Goal: Communication & Community: Answer question/provide support

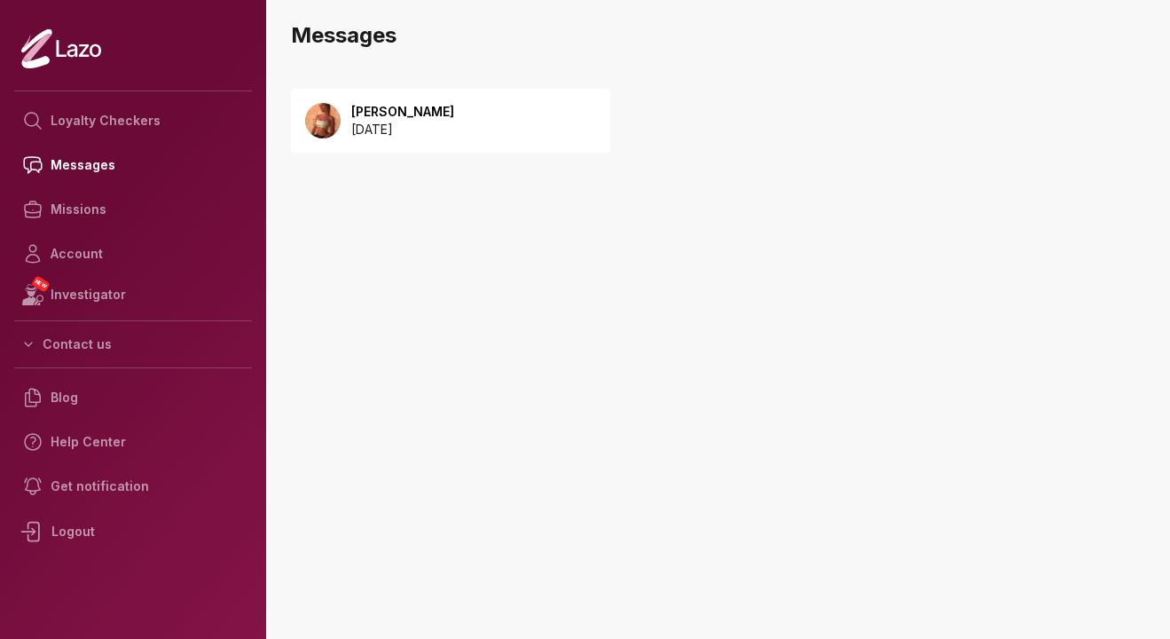
click at [423, 109] on p "[PERSON_NAME]" at bounding box center [402, 112] width 103 height 18
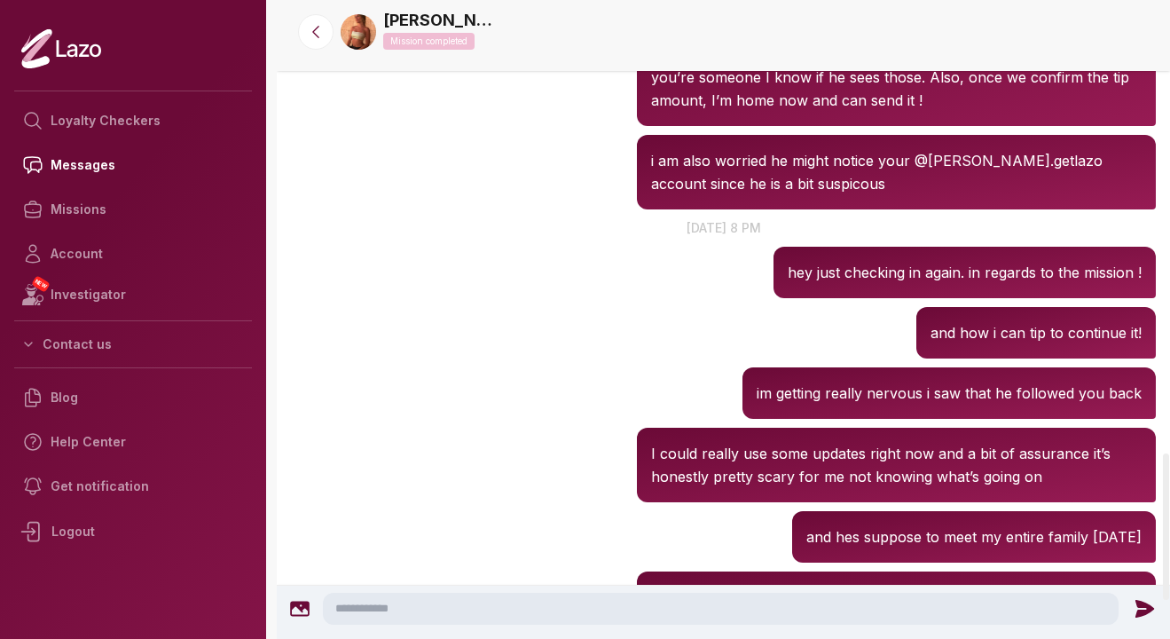
scroll to position [2134, 0]
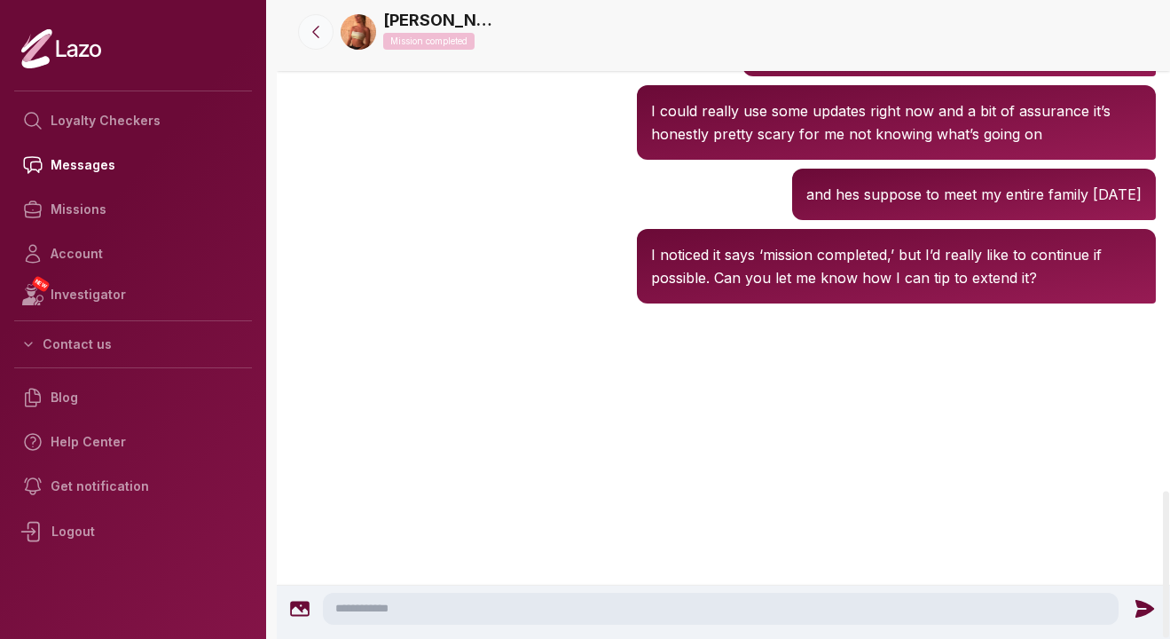
click at [319, 34] on icon at bounding box center [316, 32] width 18 height 18
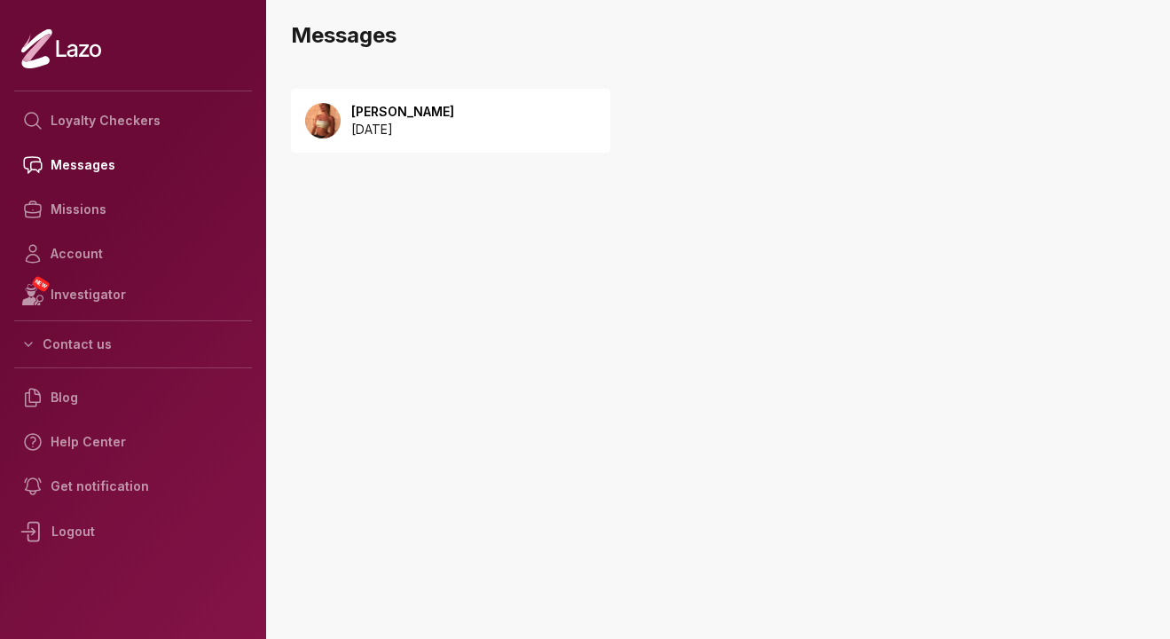
drag, startPoint x: 447, startPoint y: 334, endPoint x: 465, endPoint y: -25, distance: 359.8
click at [465, 0] on html "Loyalty Checkers Messages Missions Account NEW Investigator Contact us Blog Hel…" at bounding box center [585, 319] width 1170 height 639
click at [521, 388] on main "Messages Sharon 2025 September 08 NEW Investigator Checkers Account Messages" at bounding box center [723, 319] width 893 height 639
click at [451, 111] on p "[PERSON_NAME]" at bounding box center [402, 112] width 103 height 18
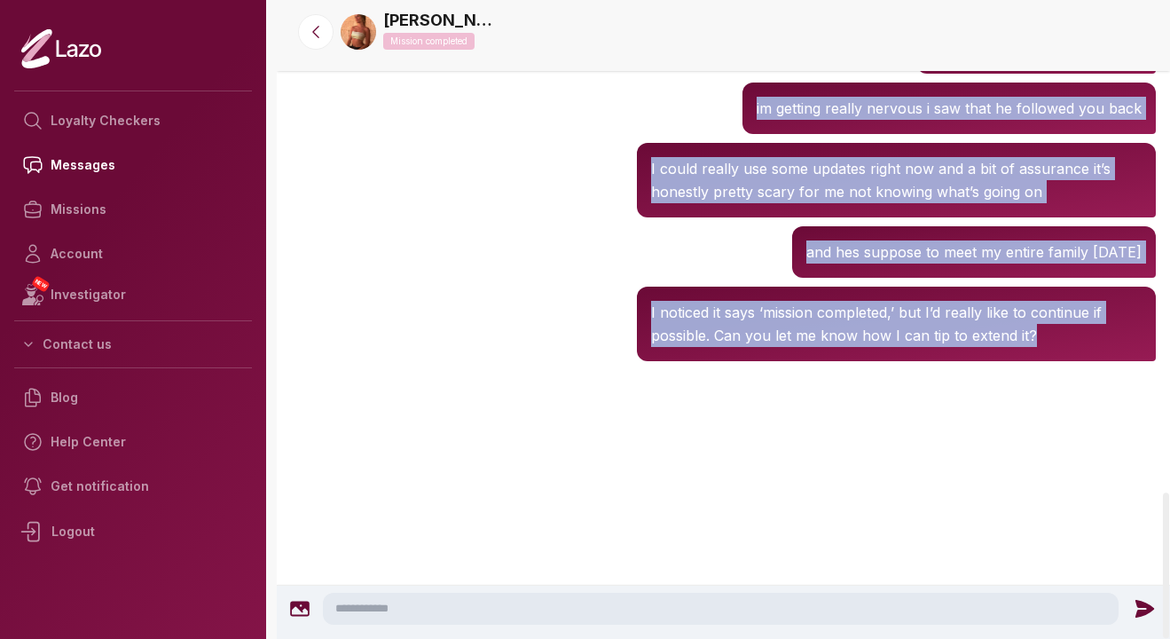
scroll to position [2162, 0]
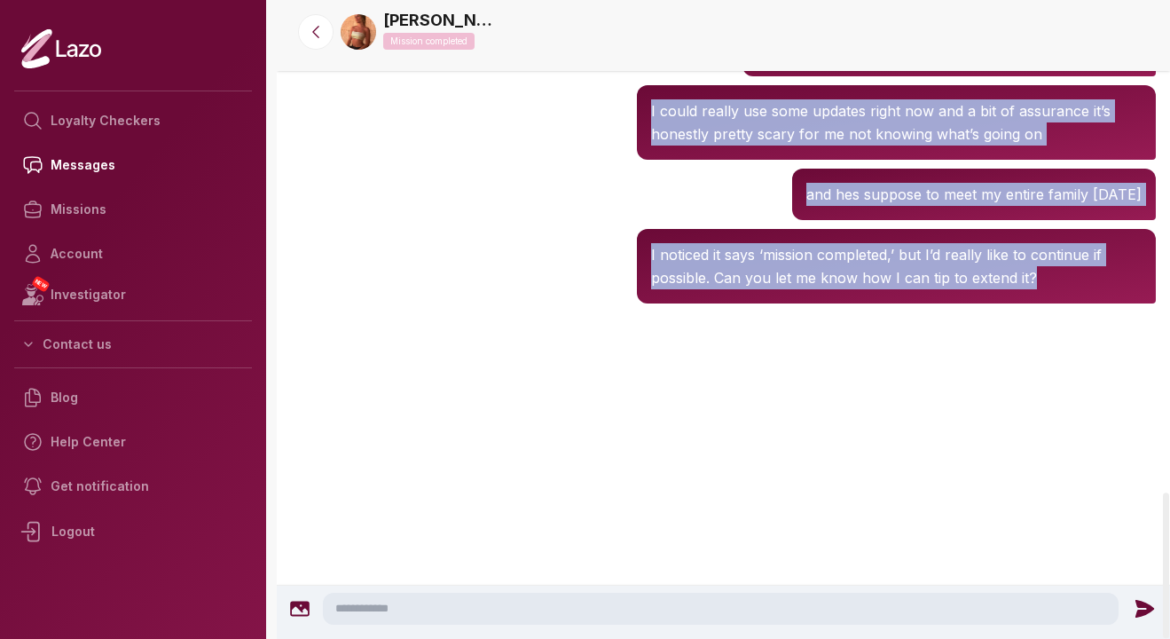
drag, startPoint x: 798, startPoint y: 294, endPoint x: 1032, endPoint y: 323, distance: 236.0
copy div "ey just checking in again. in regards to the mission ! [PERSON_NAME] 8:26 PM an…"
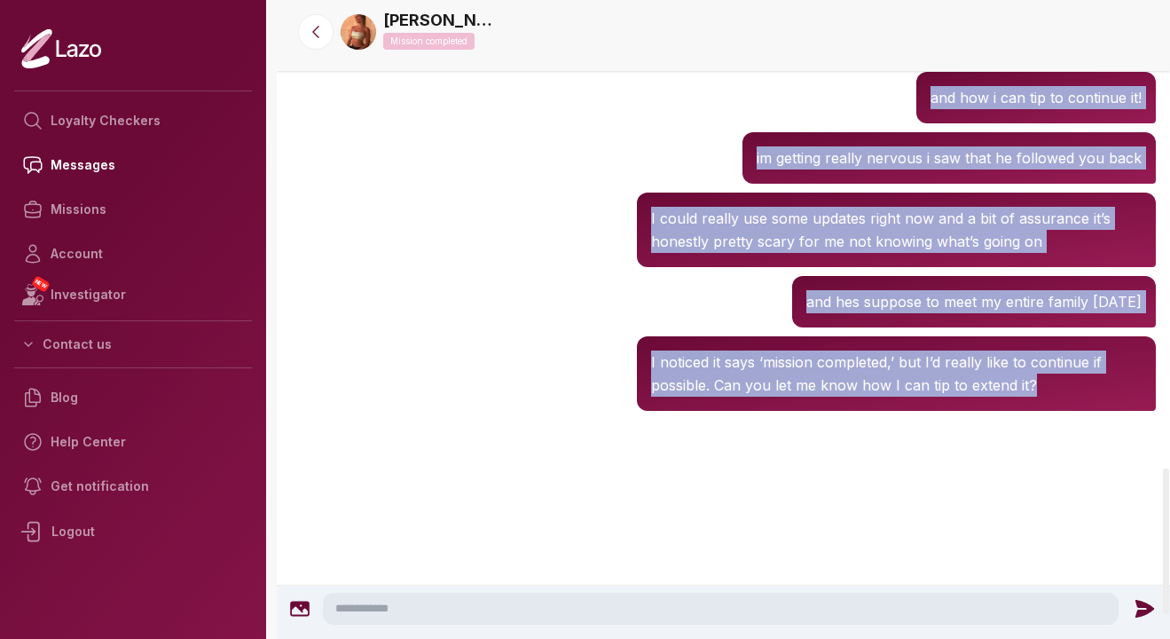
click at [389, 161] on div "Sharon 8:26 PM im getting really nervous i saw that he followed you back" at bounding box center [723, 158] width 893 height 60
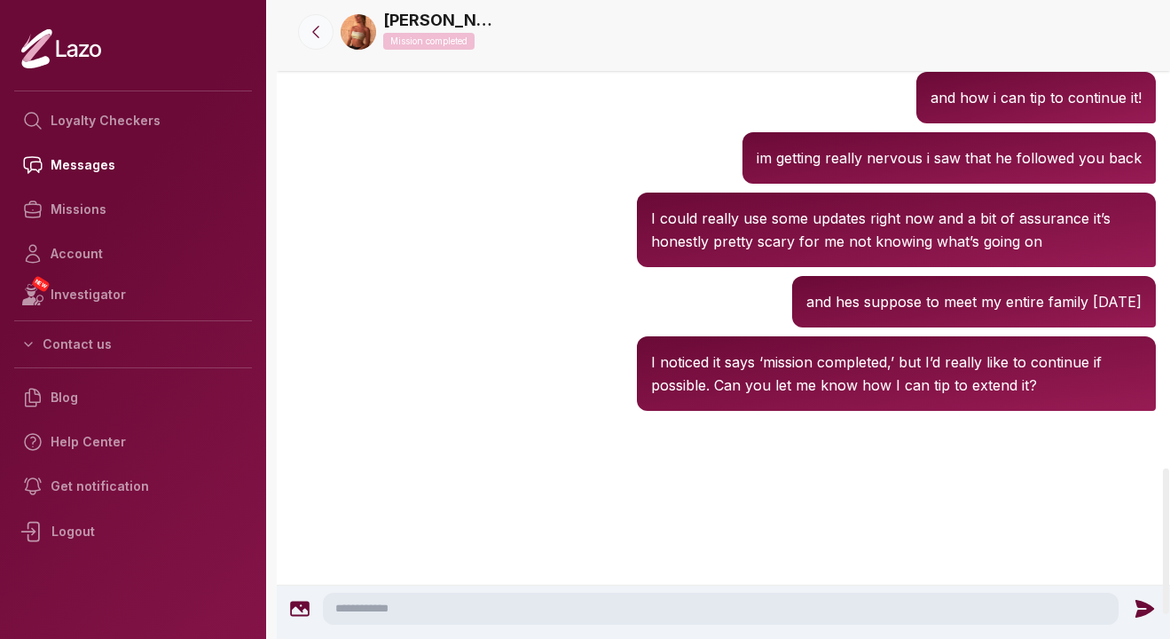
click at [319, 34] on icon at bounding box center [316, 32] width 18 height 18
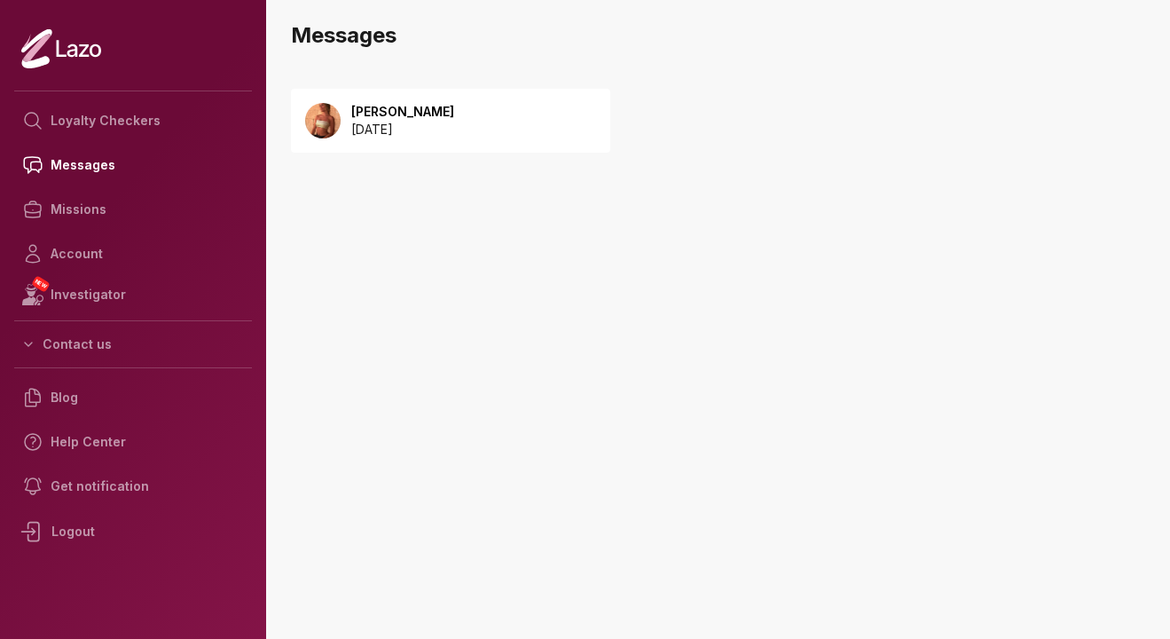
click at [429, 127] on p "2025 September 08" at bounding box center [402, 130] width 103 height 18
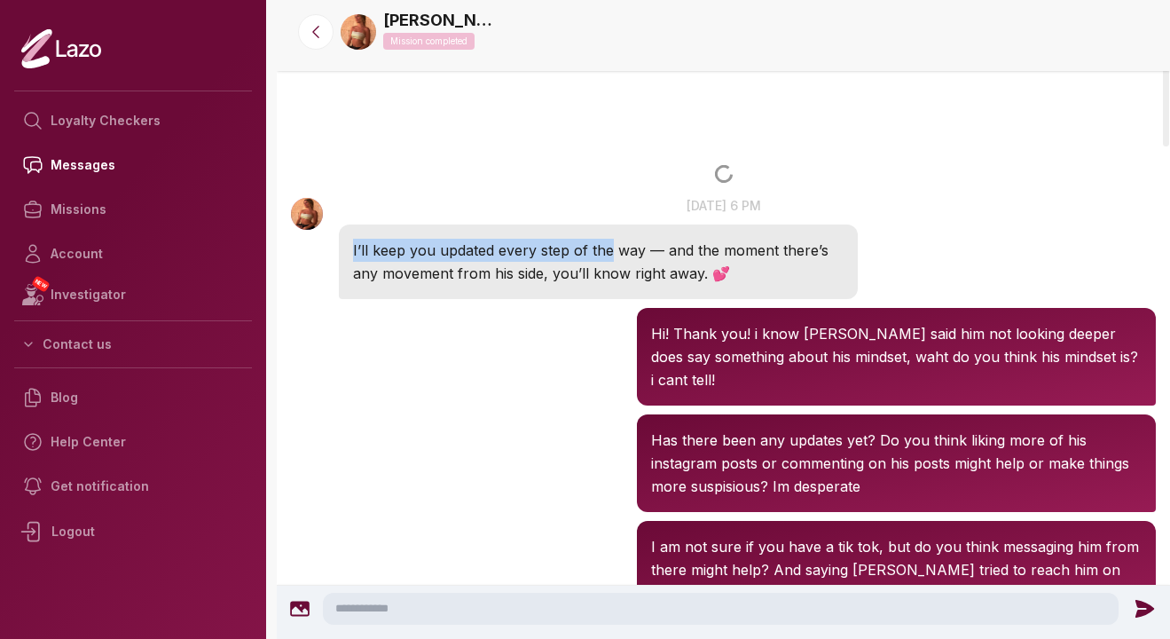
drag, startPoint x: 610, startPoint y: 258, endPoint x: 596, endPoint y: 235, distance: 27.1
click at [596, 235] on div "I’ll keep you updated every step of the way — and the moment there’s any moveme…" at bounding box center [598, 261] width 519 height 75
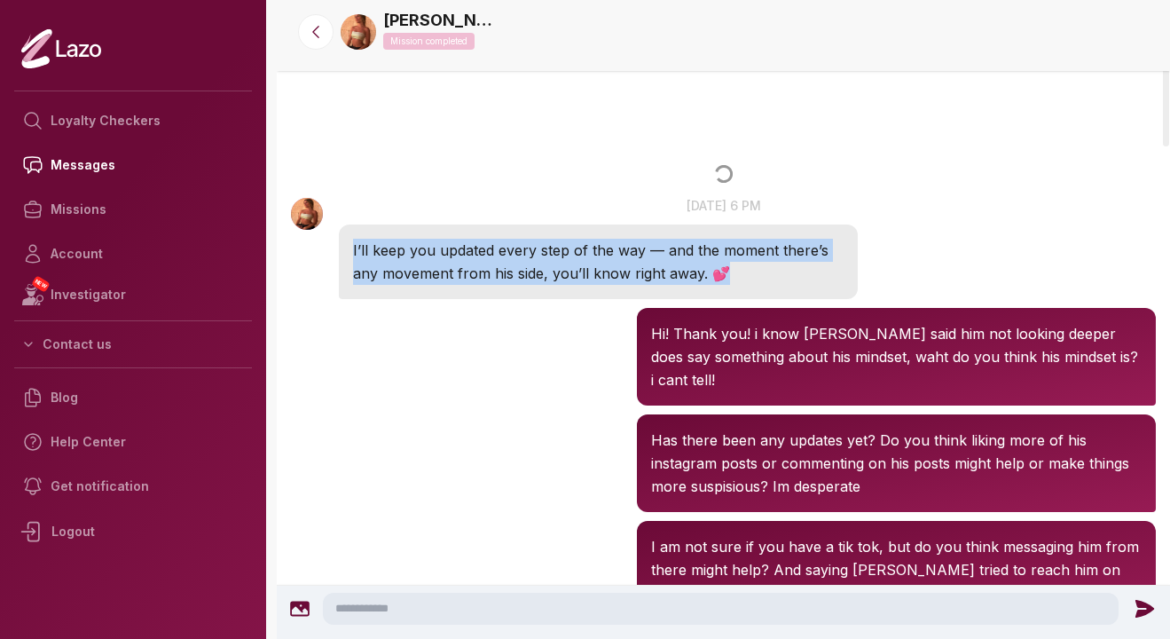
drag, startPoint x: 714, startPoint y: 277, endPoint x: 680, endPoint y: 230, distance: 58.4
click at [680, 230] on div "I’ll keep you updated every step of the way — and the moment there’s any moveme…" at bounding box center [598, 261] width 519 height 75
click at [905, 193] on div "Sharon 6:42 PM 13 Sep at 6 pm I’ll keep you updated every step of the way — and…" at bounding box center [723, 248] width 893 height 112
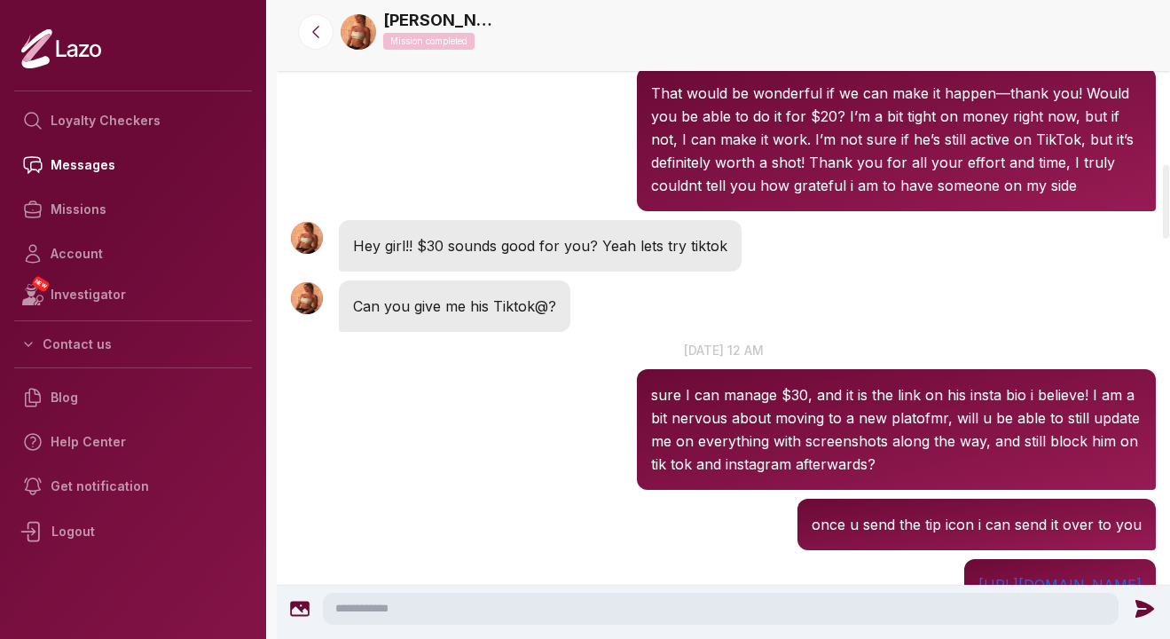
scroll to position [1422, 0]
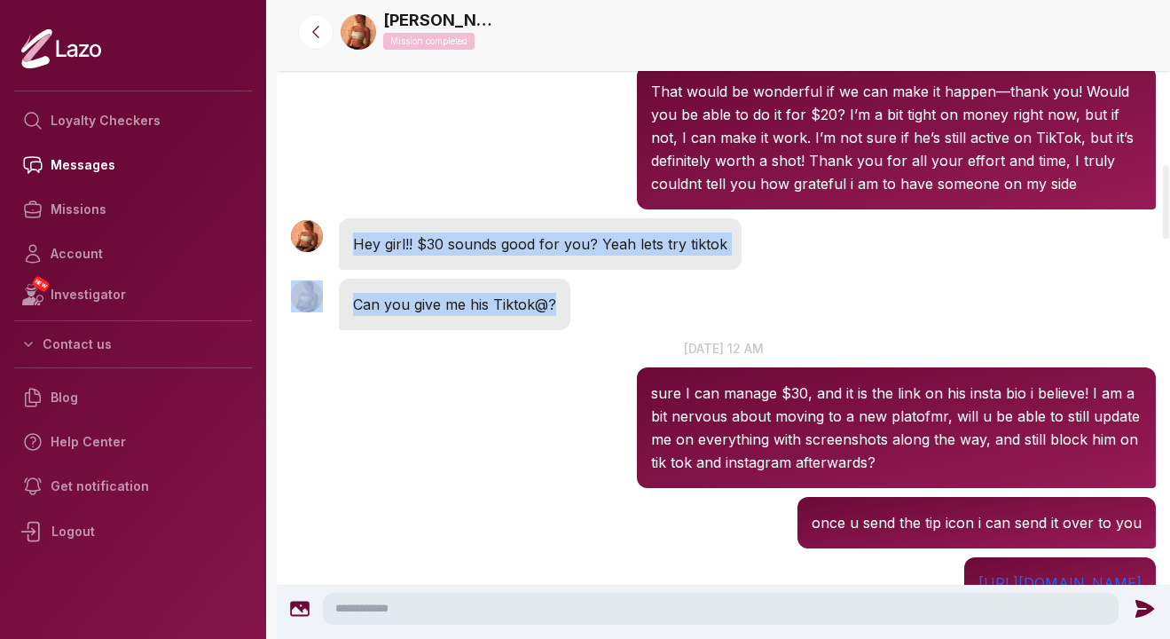
drag, startPoint x: 434, startPoint y: 221, endPoint x: 436, endPoint y: 334, distance: 112.7
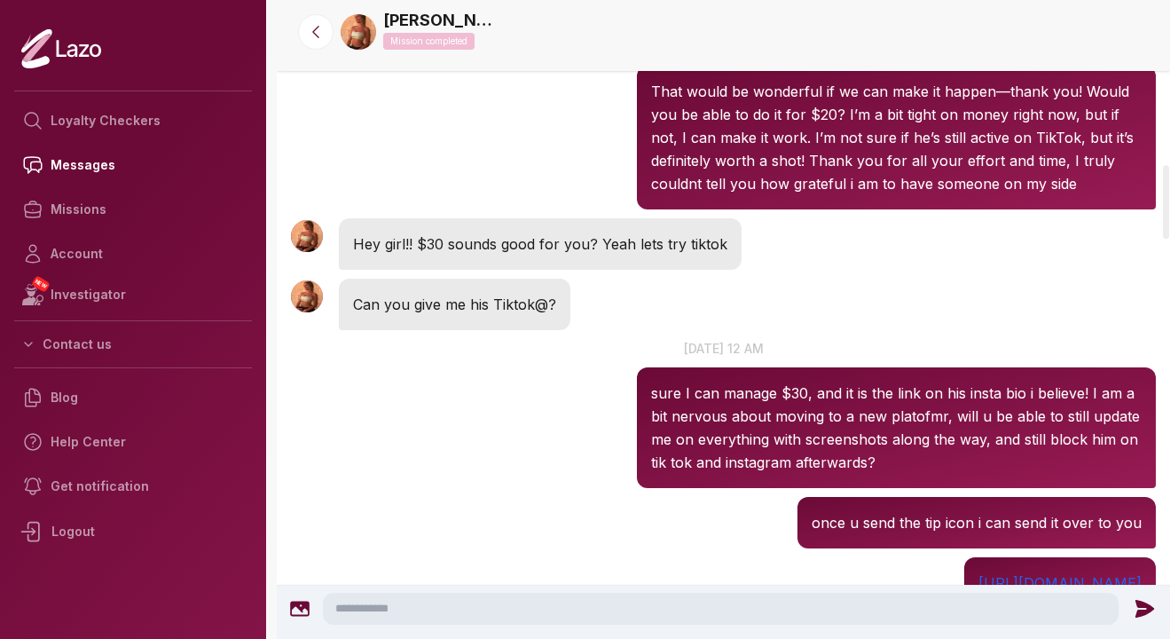
click at [425, 343] on p "16 Sep at 12 am" at bounding box center [723, 348] width 893 height 19
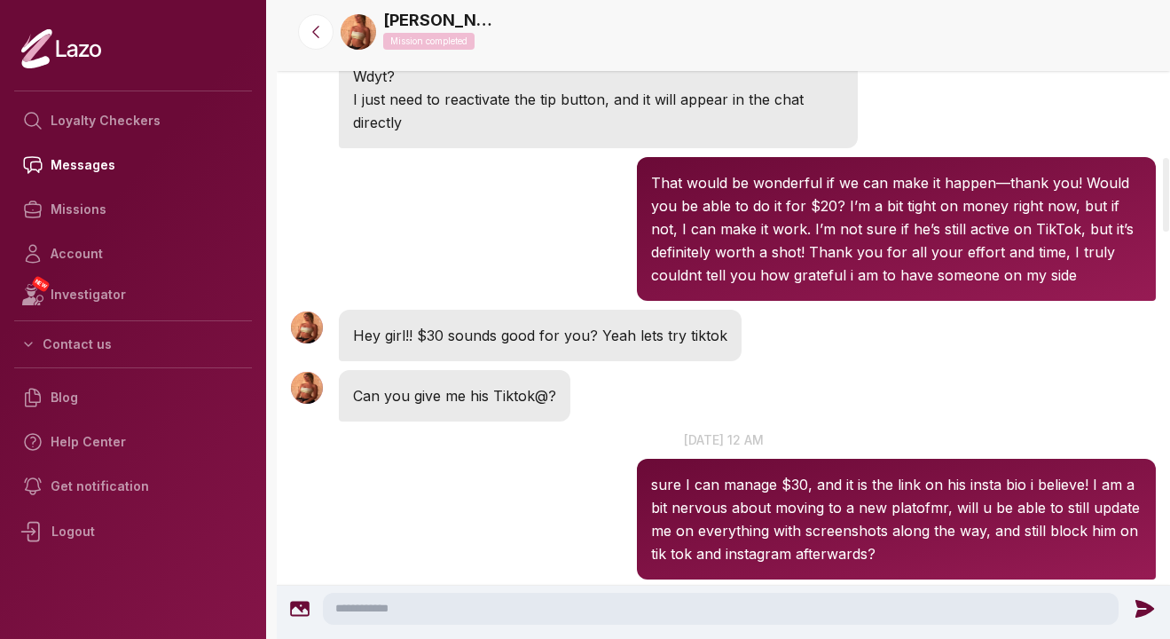
scroll to position [1304, 0]
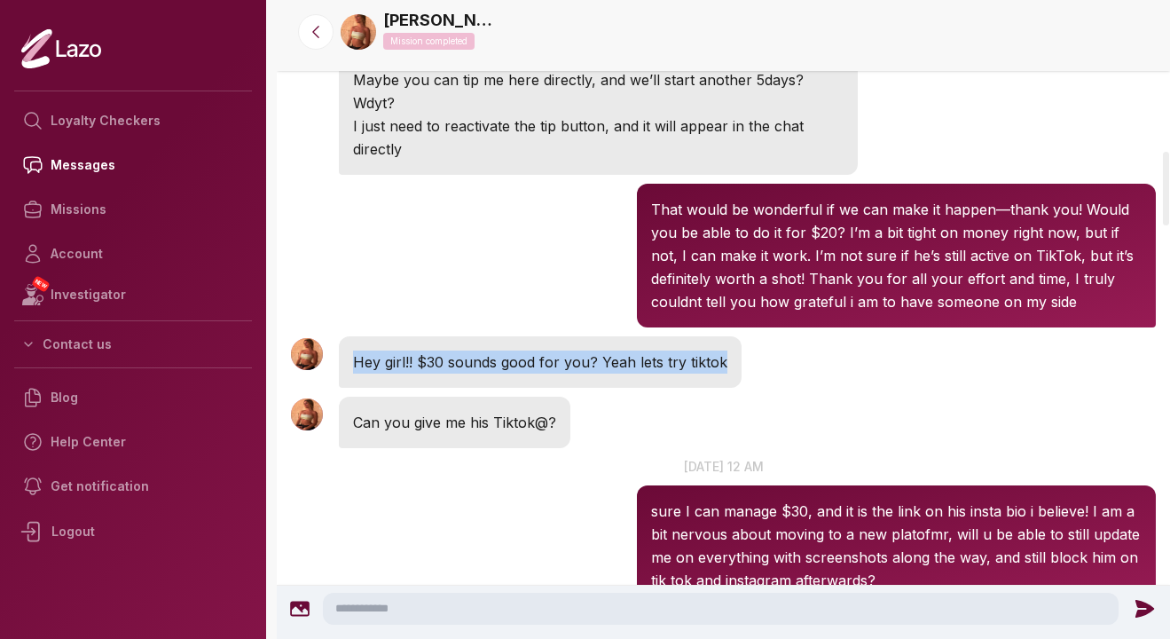
drag, startPoint x: 465, startPoint y: 383, endPoint x: 447, endPoint y: 334, distance: 52.8
click at [447, 334] on div "Sharon 2:41 PM Hey girl!! $30 sounds good for you? Yeah lets try tiktok" at bounding box center [723, 362] width 893 height 60
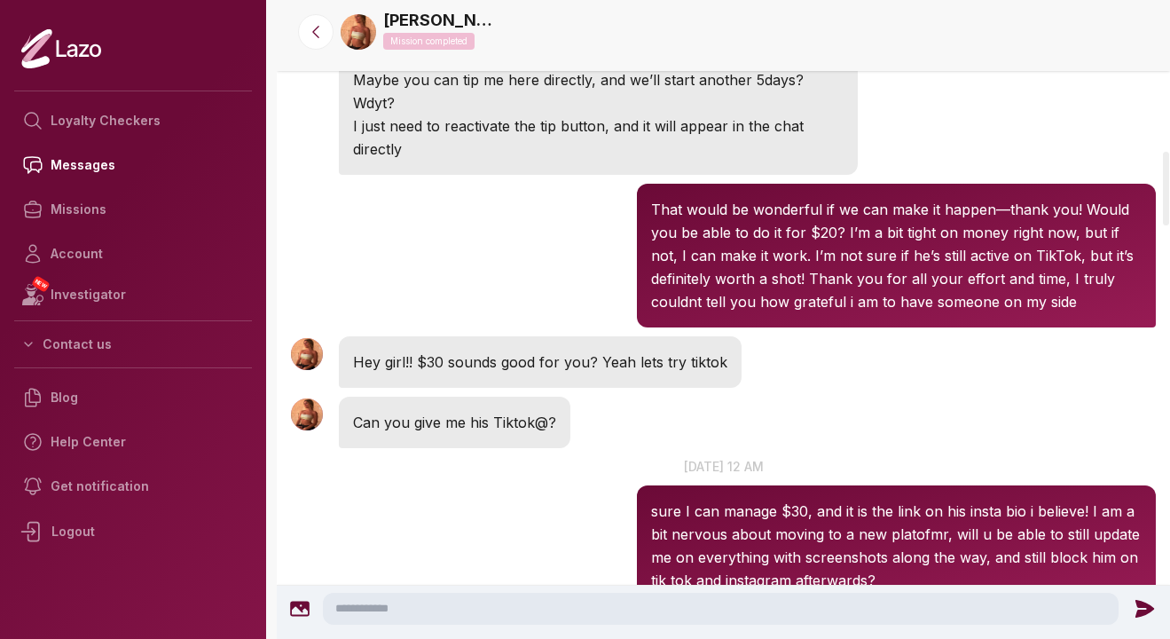
click at [482, 496] on div "Sharon 12:24 AM 16 Sep at 12 am sure I can manage $30, and it is the link on hi…" at bounding box center [723, 531] width 893 height 158
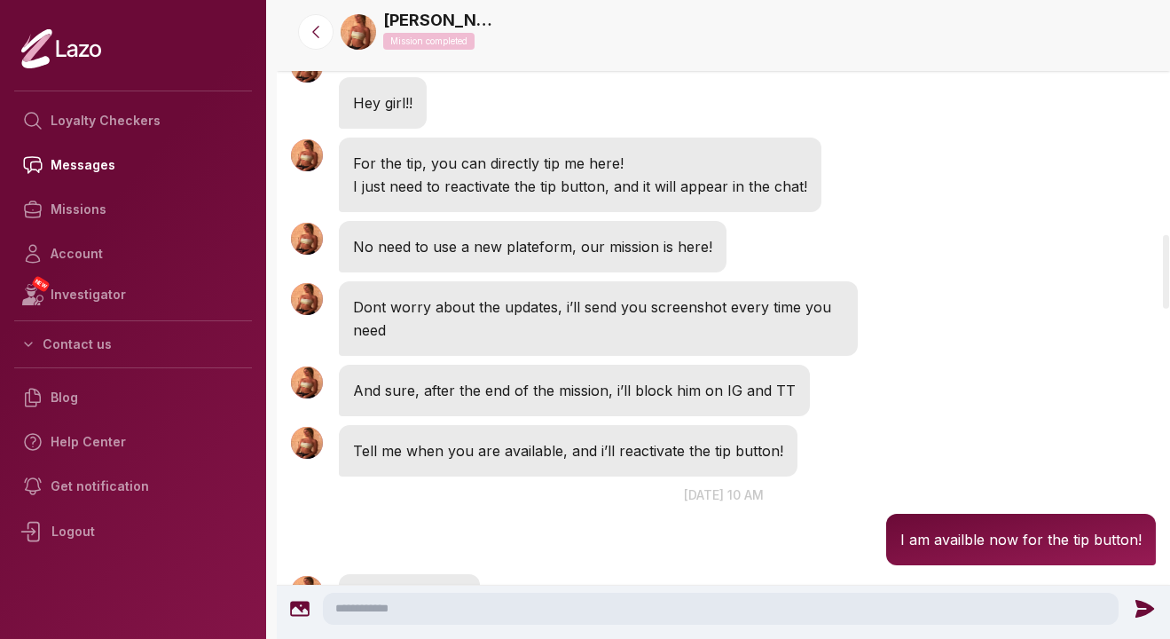
scroll to position [2041, 0]
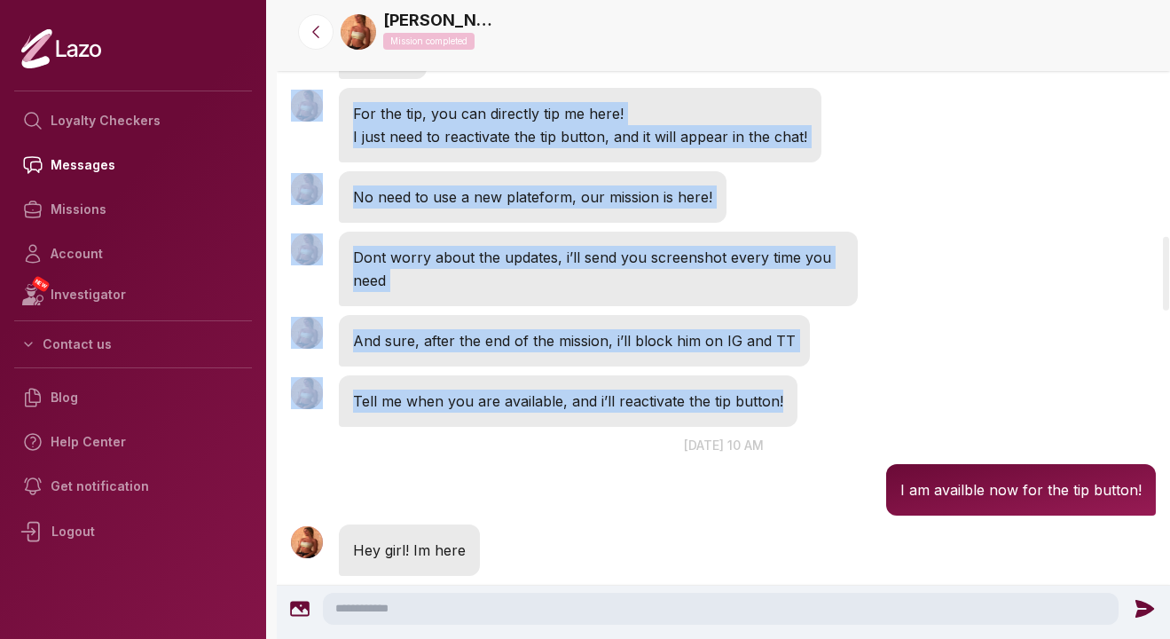
drag, startPoint x: 482, startPoint y: 496, endPoint x: 506, endPoint y: 127, distance: 369.8
click at [539, 83] on div "Sharon 4:44 AM 16 Sep at 4 am Hey girl!!" at bounding box center [723, 39] width 893 height 89
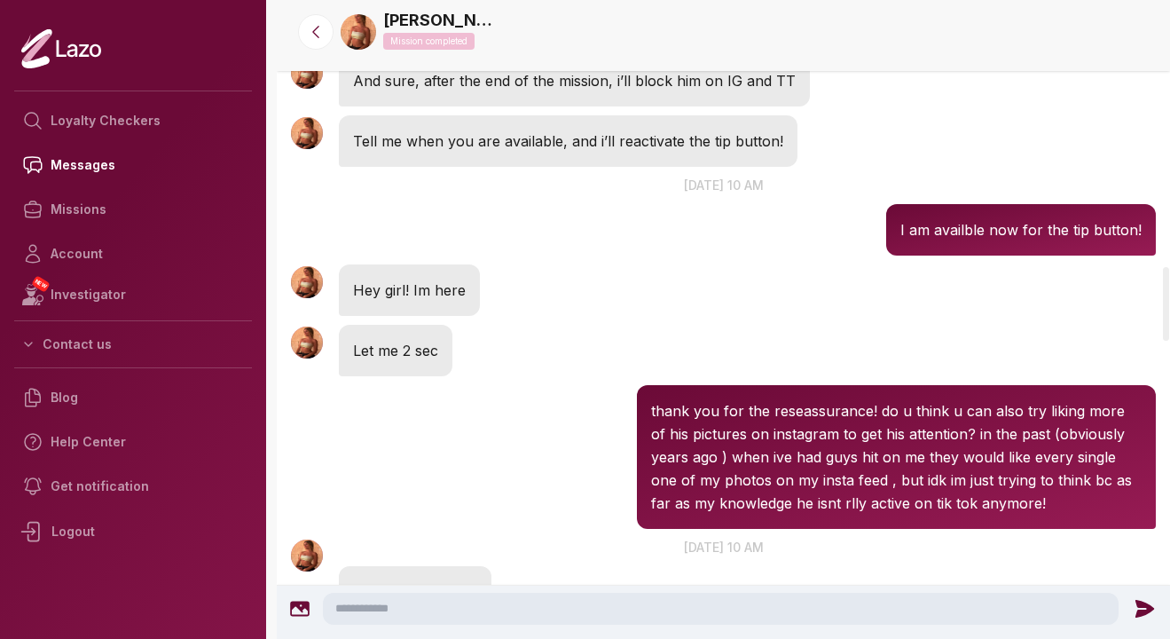
scroll to position [2308, 0]
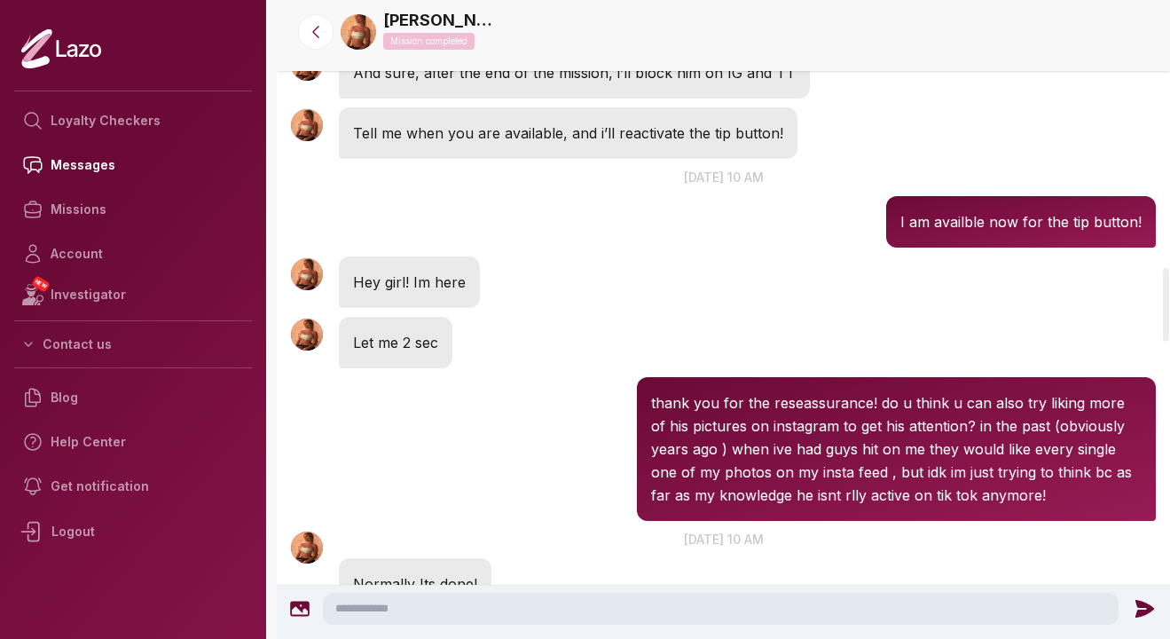
click at [401, 368] on div "Let me 2 sec" at bounding box center [396, 342] width 114 height 51
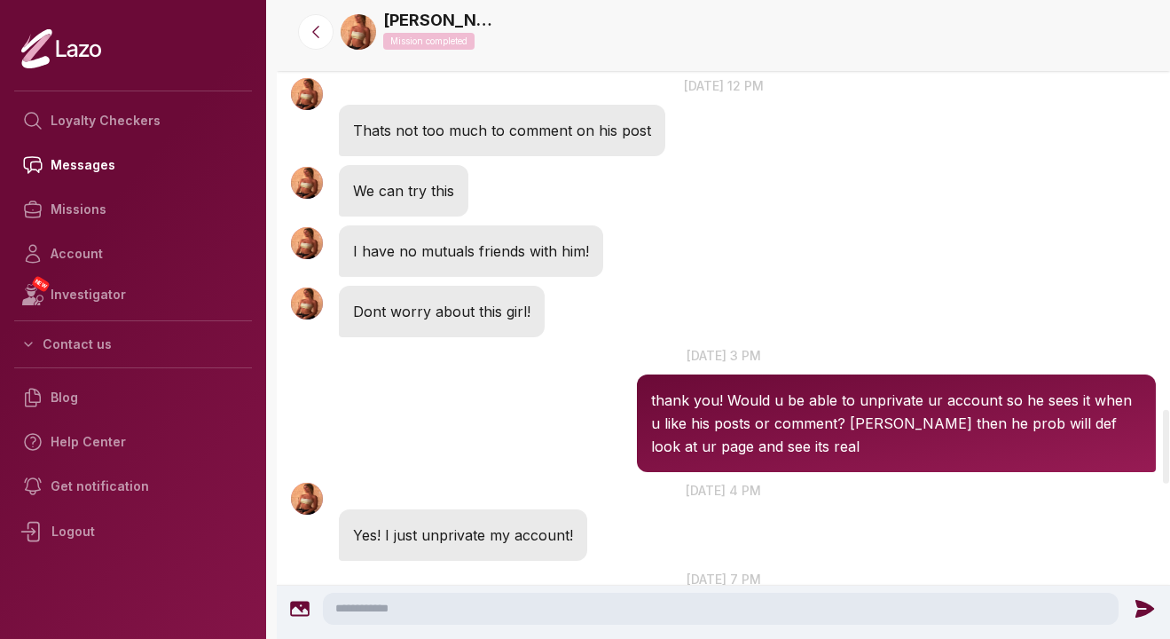
scroll to position [3605, 0]
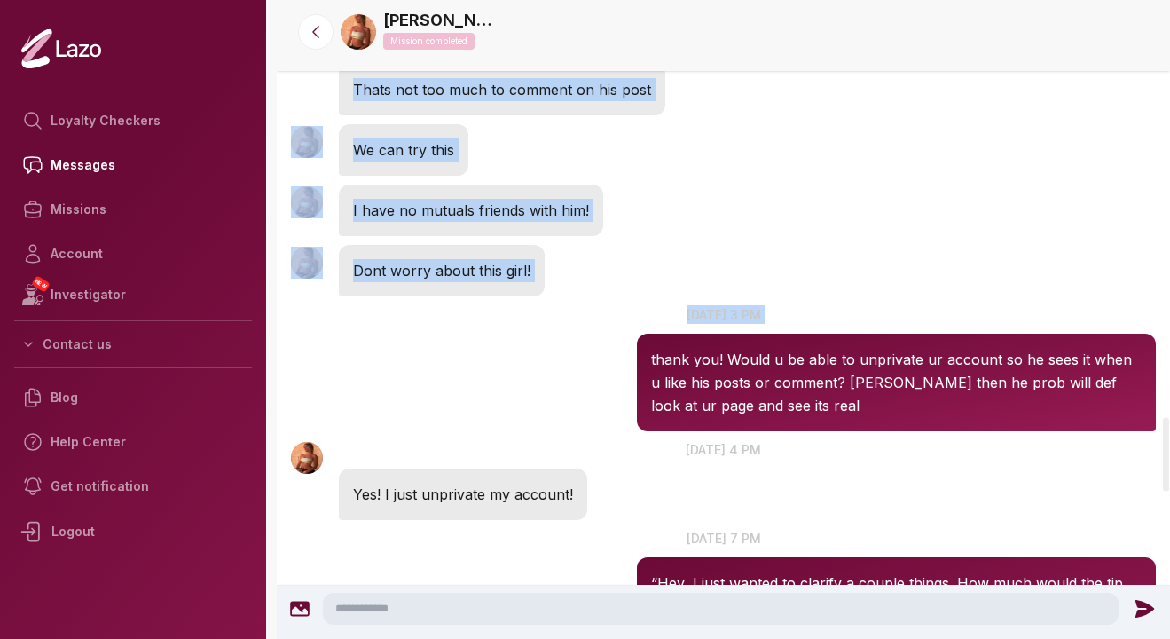
drag, startPoint x: 414, startPoint y: 428, endPoint x: 471, endPoint y: 112, distance: 320.9
click at [474, 54] on p "16 Sep at 12 pm" at bounding box center [723, 44] width 893 height 19
drag, startPoint x: 474, startPoint y: 120, endPoint x: 532, endPoint y: 358, distance: 244.9
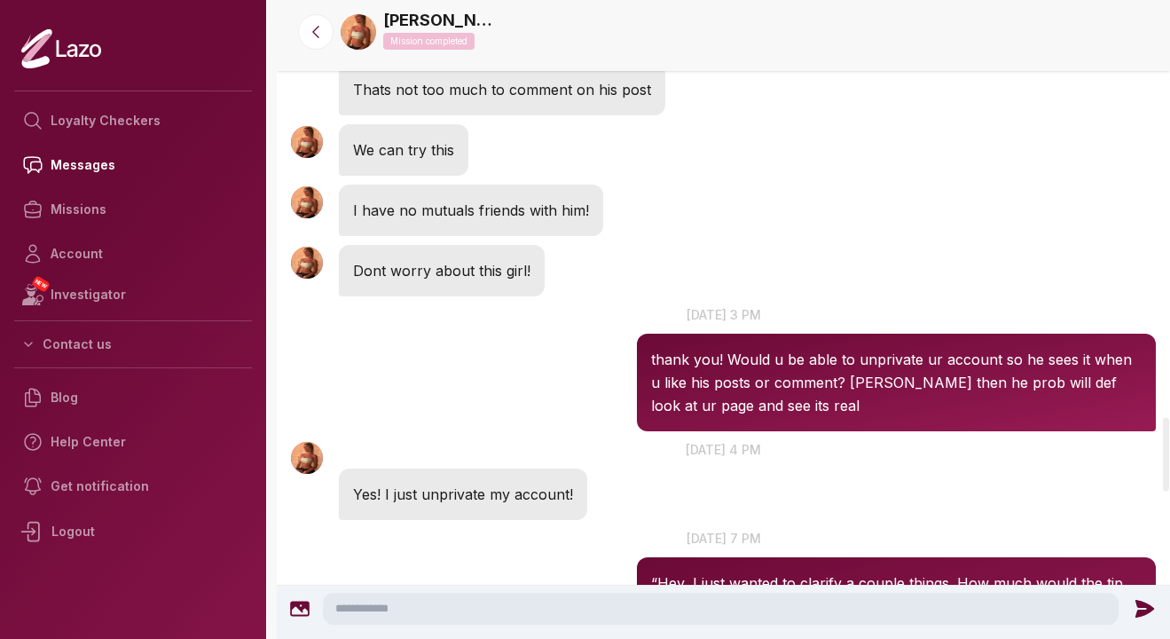
click at [533, 403] on div "Sharon 3:54 PM 16 Sep at 3 pm thank you! Would u be able to unprivate ur accoun…" at bounding box center [723, 368] width 893 height 135
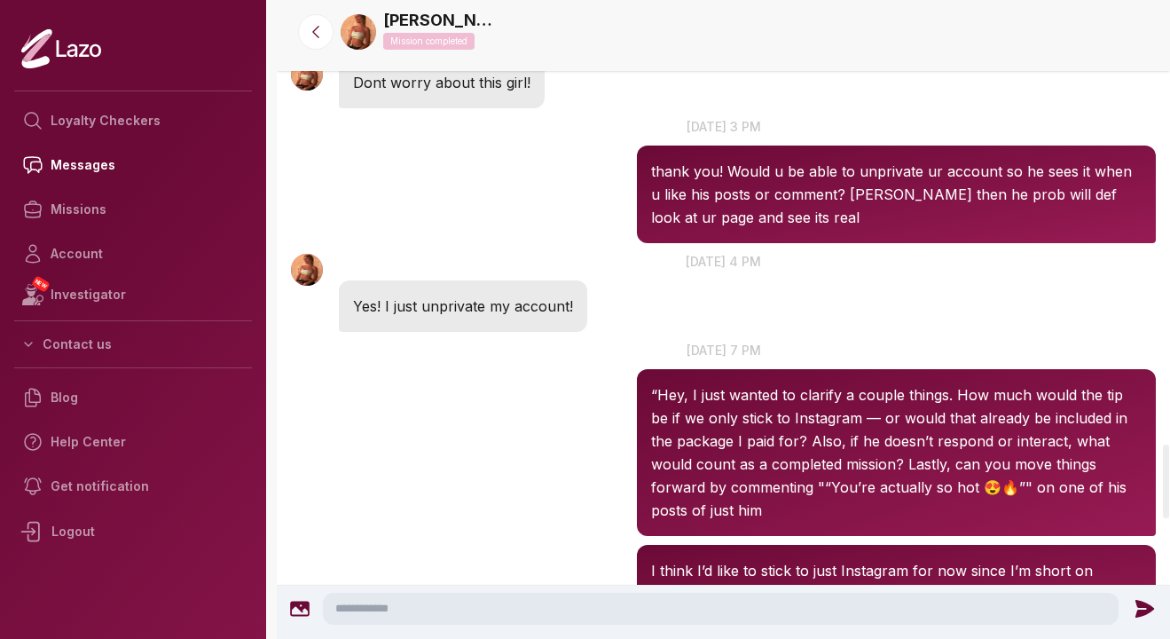
scroll to position [3838, 0]
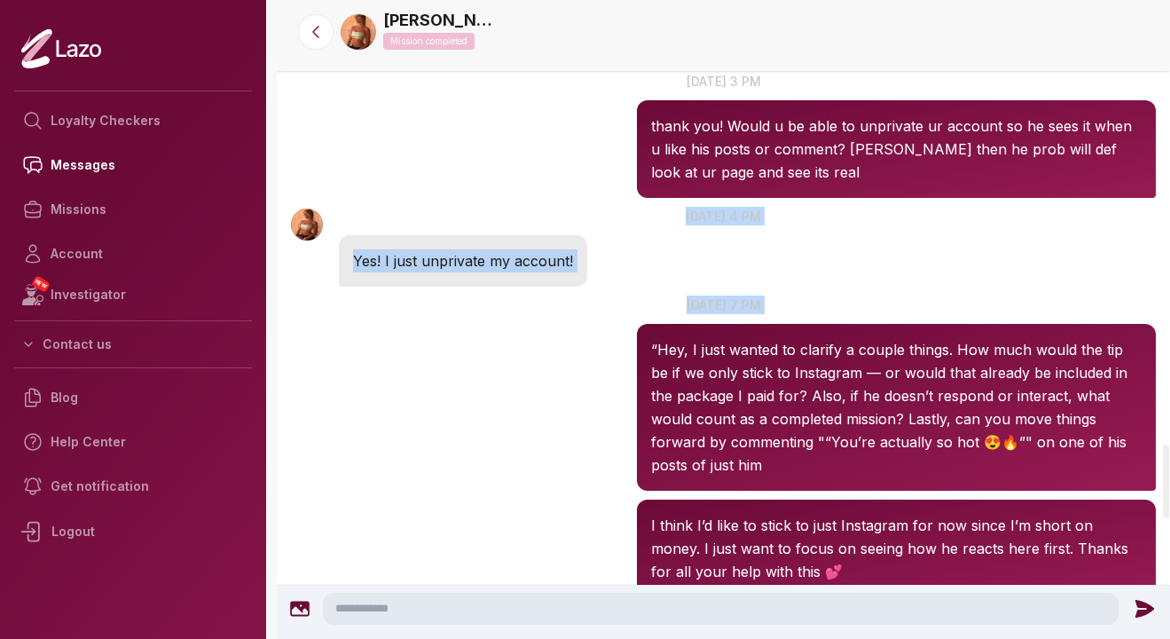
drag, startPoint x: 533, startPoint y: 402, endPoint x: 538, endPoint y: 271, distance: 130.5
click at [538, 271] on div "Sharon 4:11 PM 16 Sep at 4 pm Yes! I just unprivate my account!" at bounding box center [723, 246] width 893 height 89
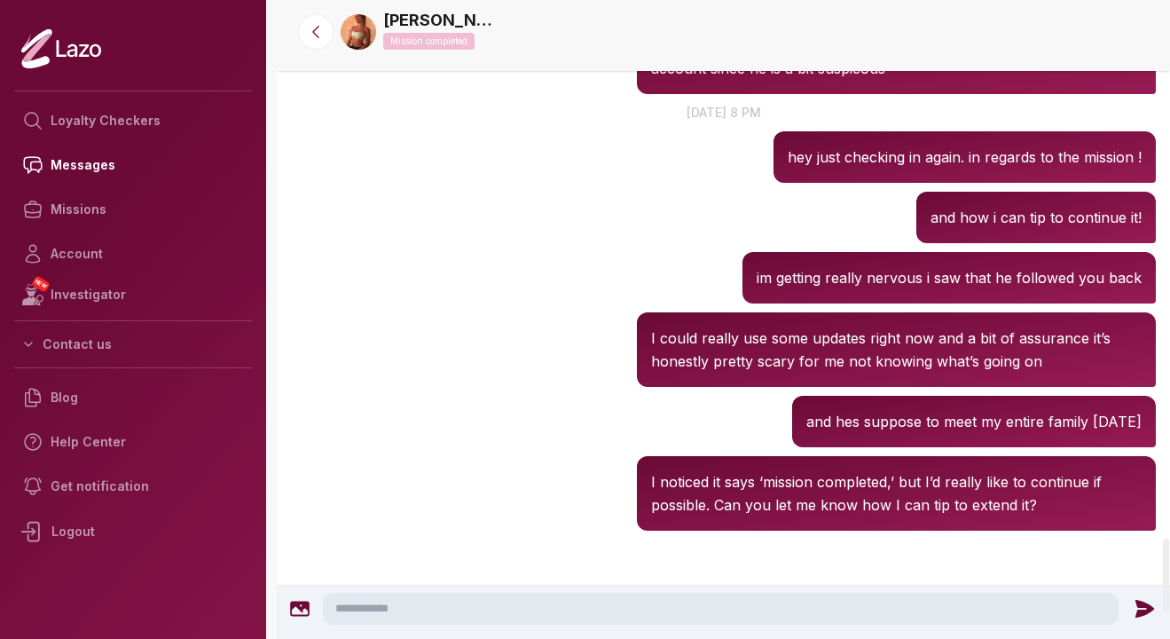
scroll to position [4873, 0]
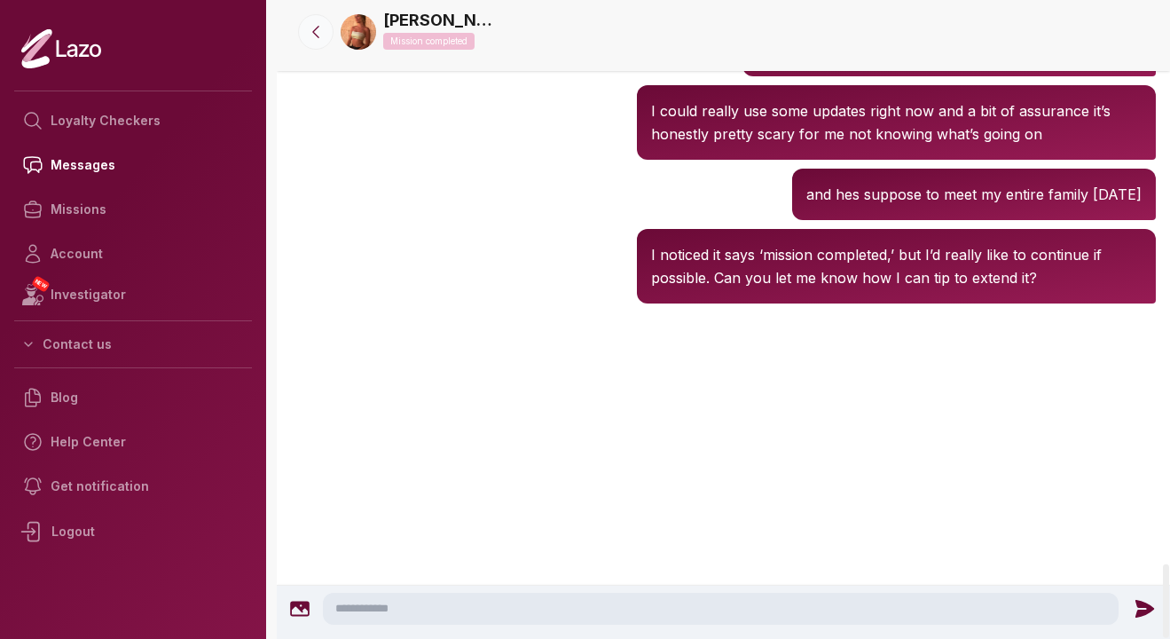
click at [312, 37] on icon at bounding box center [316, 32] width 18 height 18
